Goal: Task Accomplishment & Management: Use online tool/utility

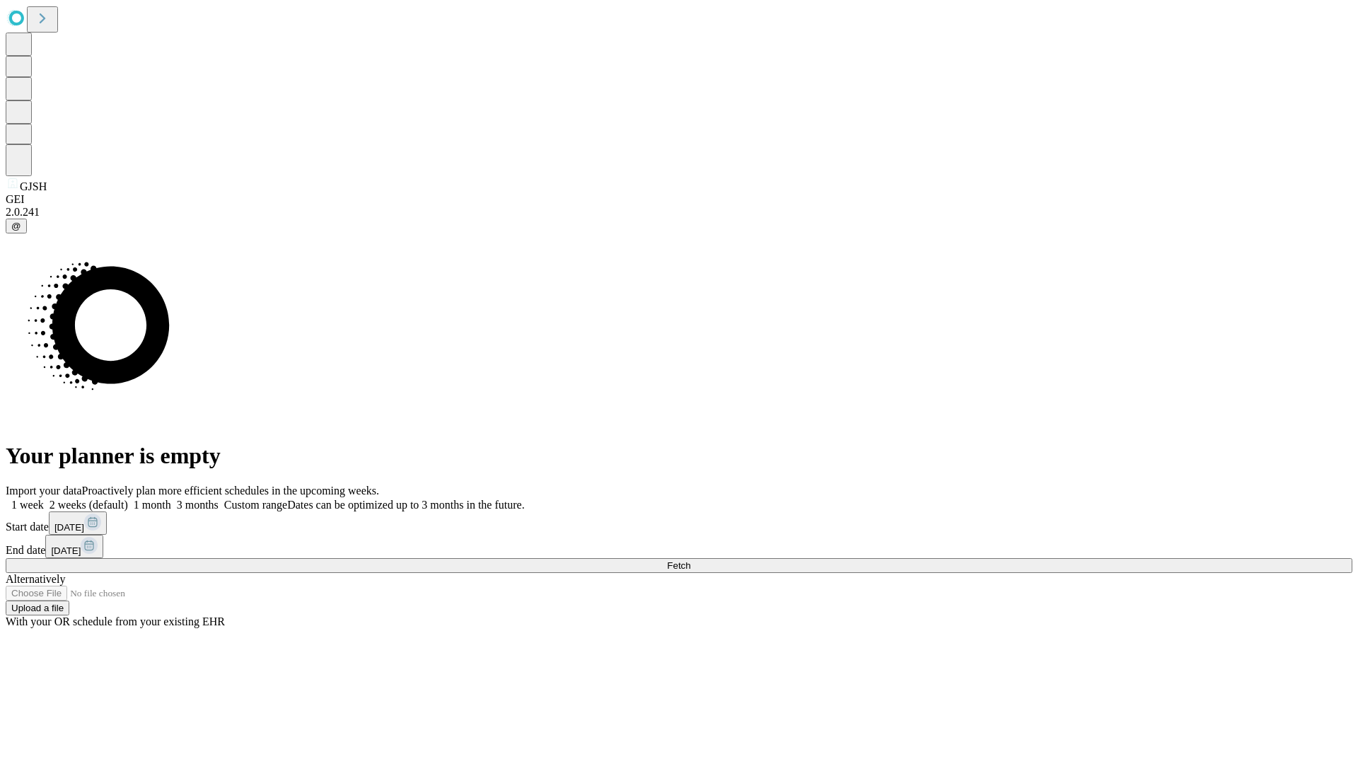
click at [690, 560] on span "Fetch" at bounding box center [678, 565] width 23 height 11
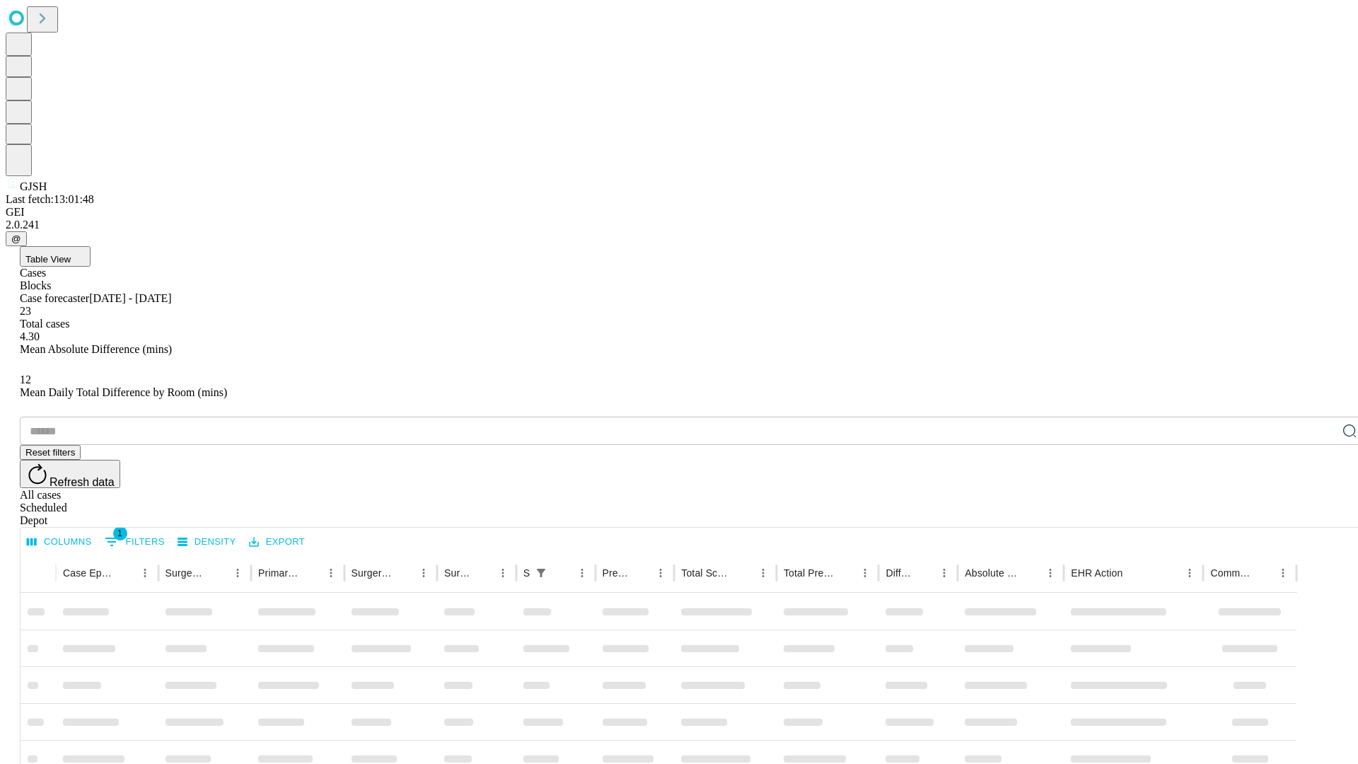
click at [1321, 514] on div "Depot" at bounding box center [693, 520] width 1347 height 13
